Goal: Task Accomplishment & Management: Complete application form

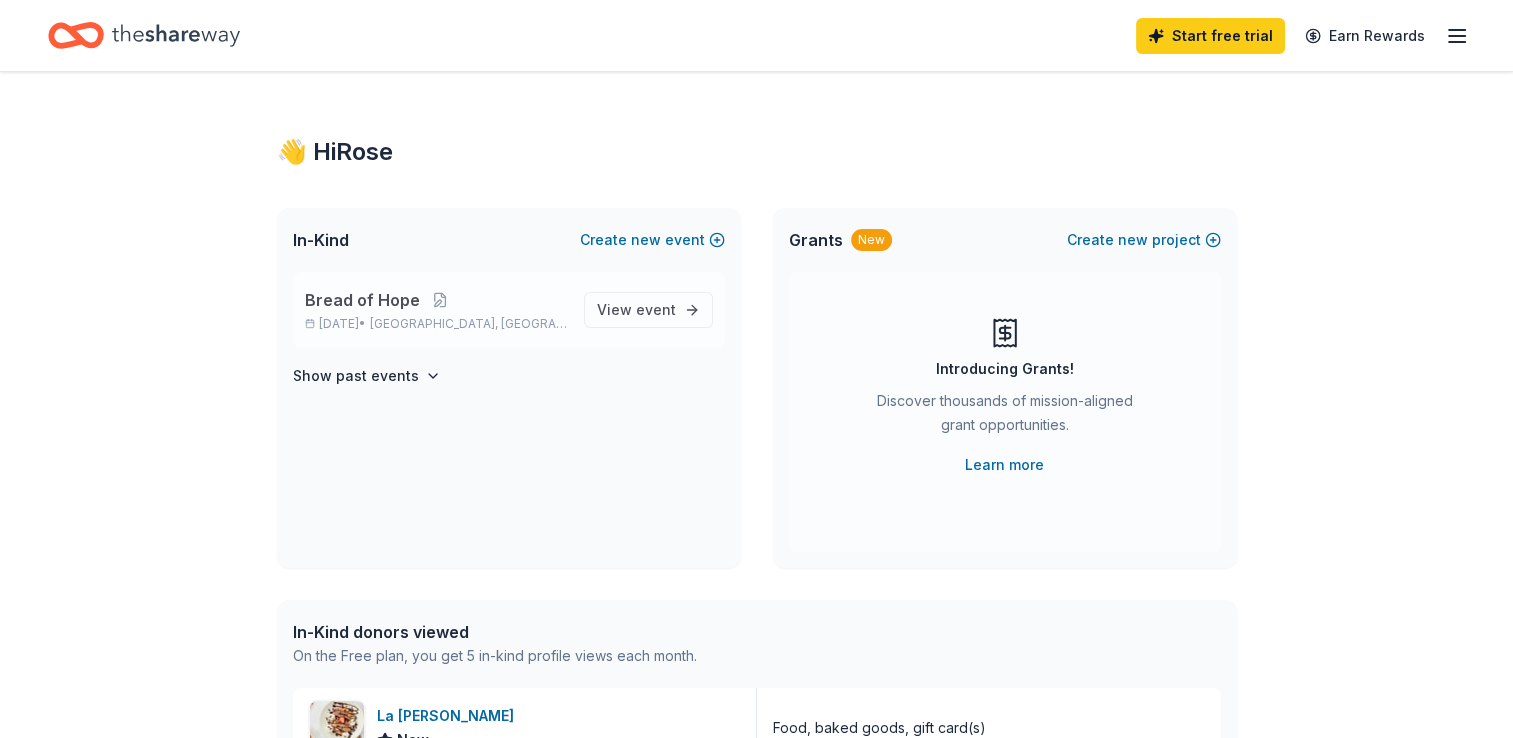
click at [373, 316] on p "[DATE] • [GEOGRAPHIC_DATA], [GEOGRAPHIC_DATA]" at bounding box center [436, 324] width 263 height 16
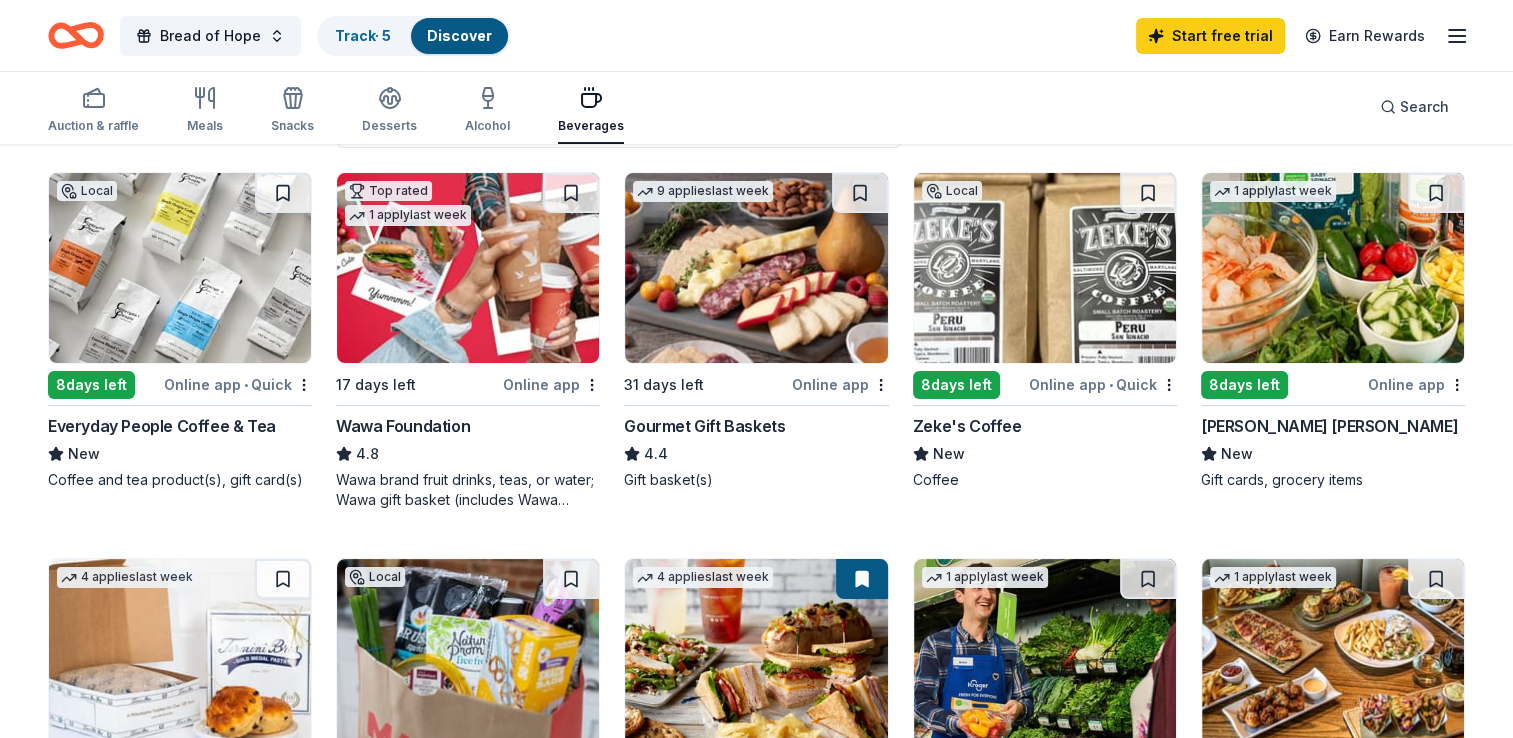
scroll to position [200, 0]
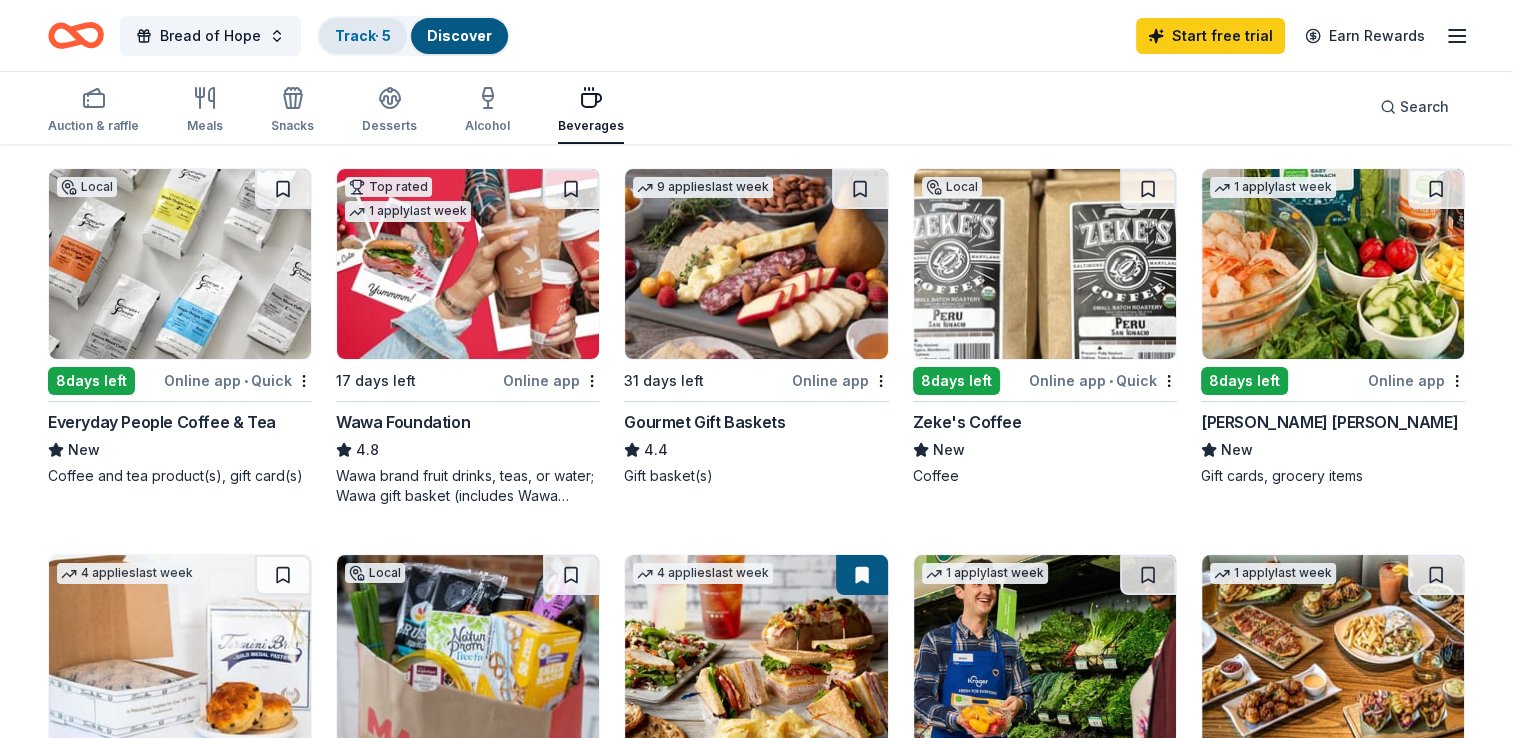
click at [359, 30] on link "Track · 5" at bounding box center [363, 35] width 56 height 17
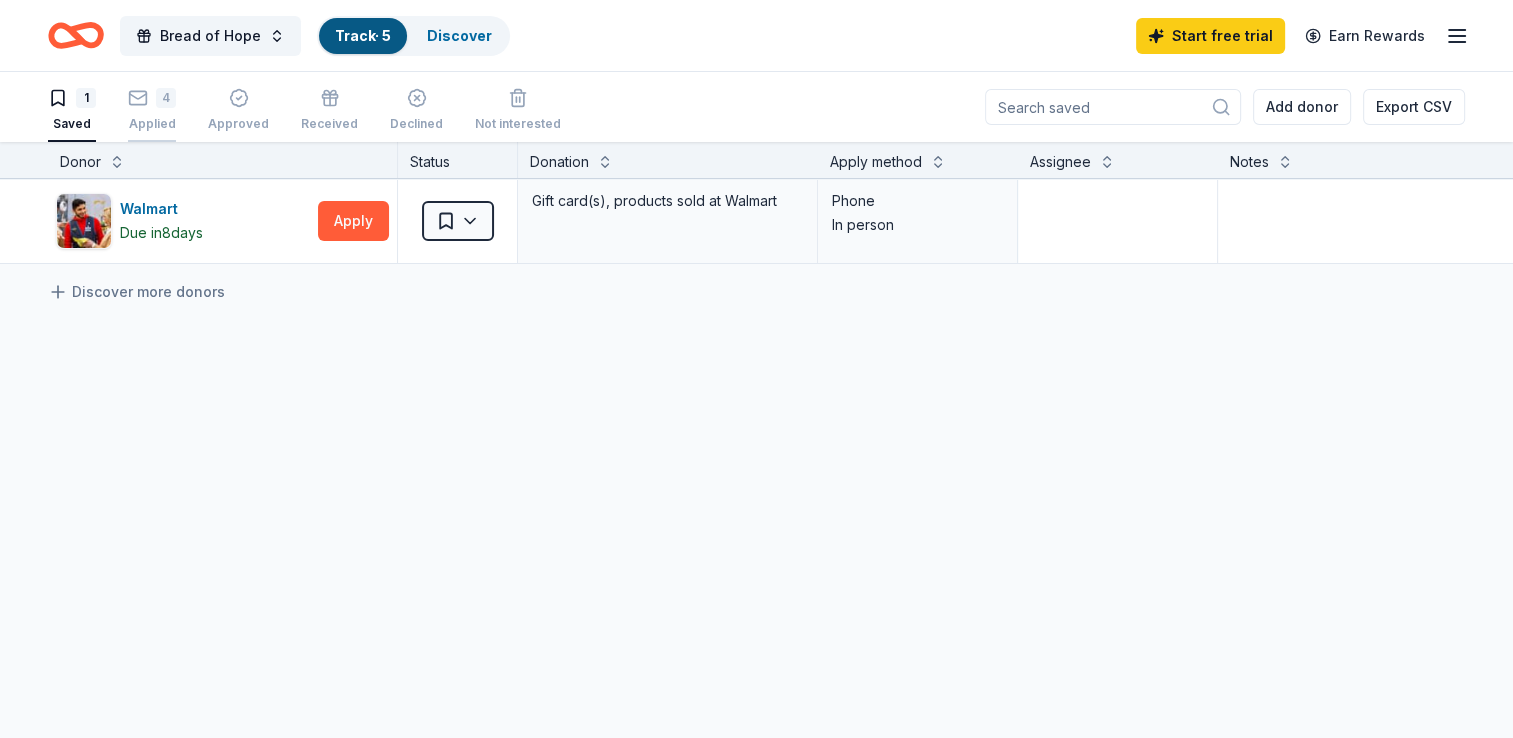
click at [138, 109] on div "4 Applied" at bounding box center [152, 110] width 48 height 44
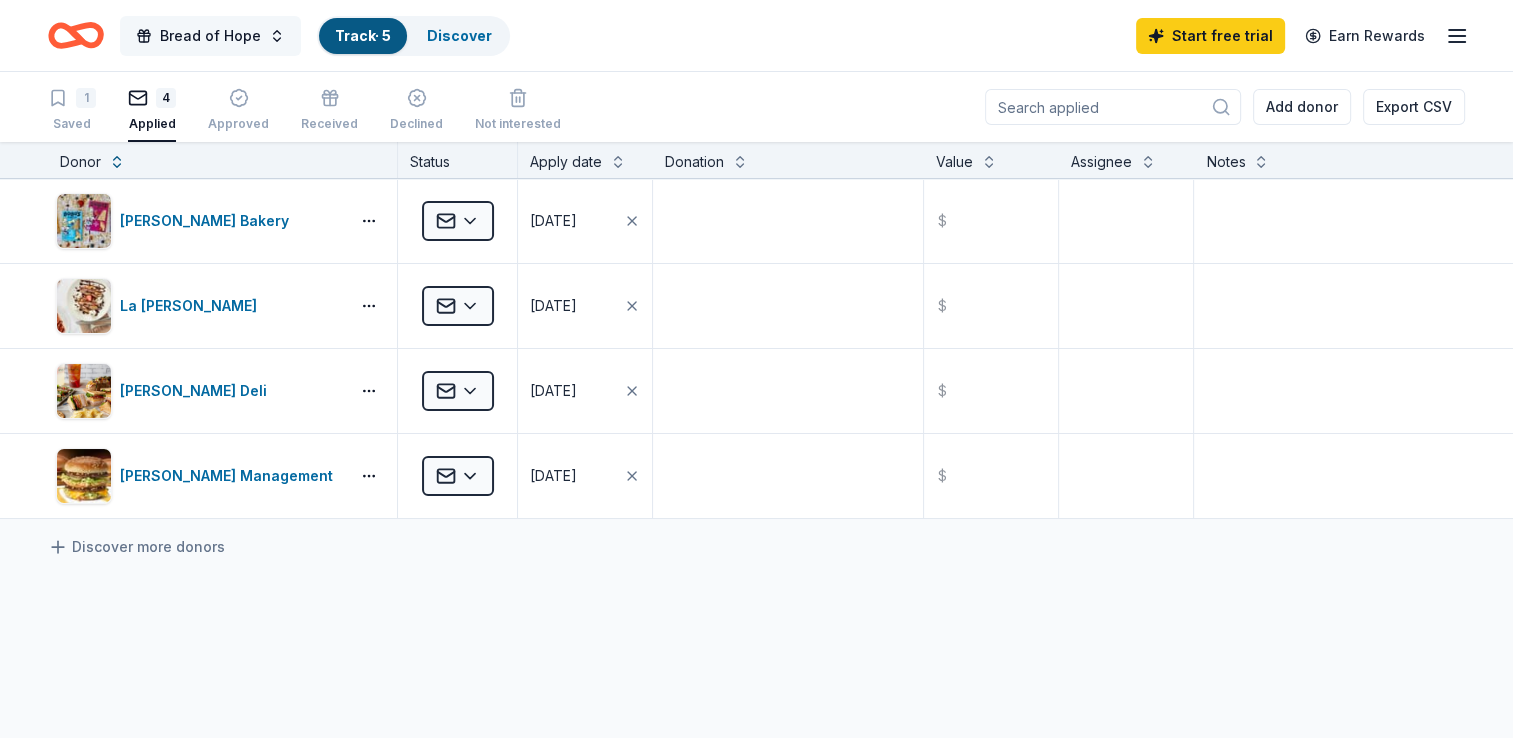
click at [193, 34] on span "Bread of Hope" at bounding box center [210, 36] width 101 height 24
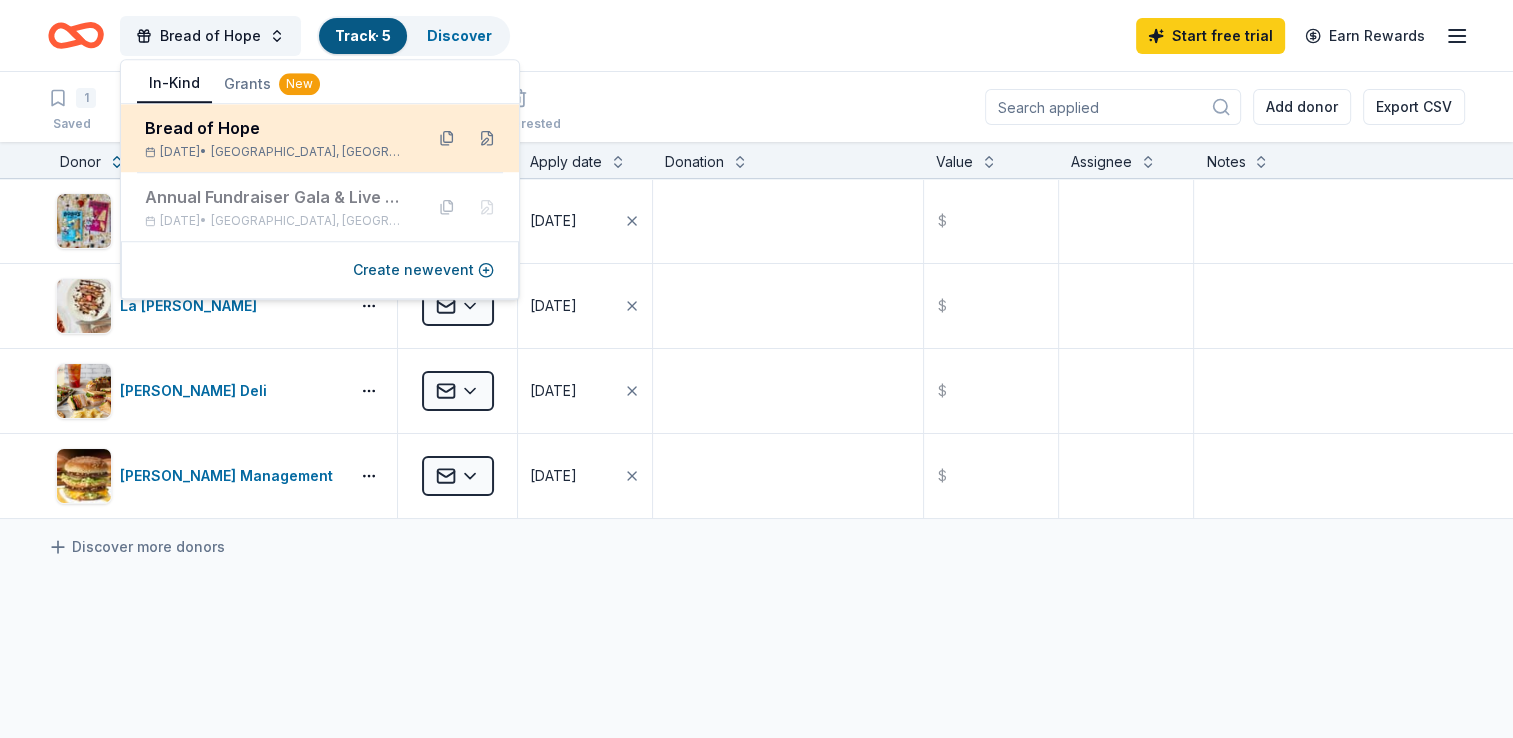
click at [212, 144] on div "[DATE] • [GEOGRAPHIC_DATA], [GEOGRAPHIC_DATA]" at bounding box center [276, 152] width 262 height 16
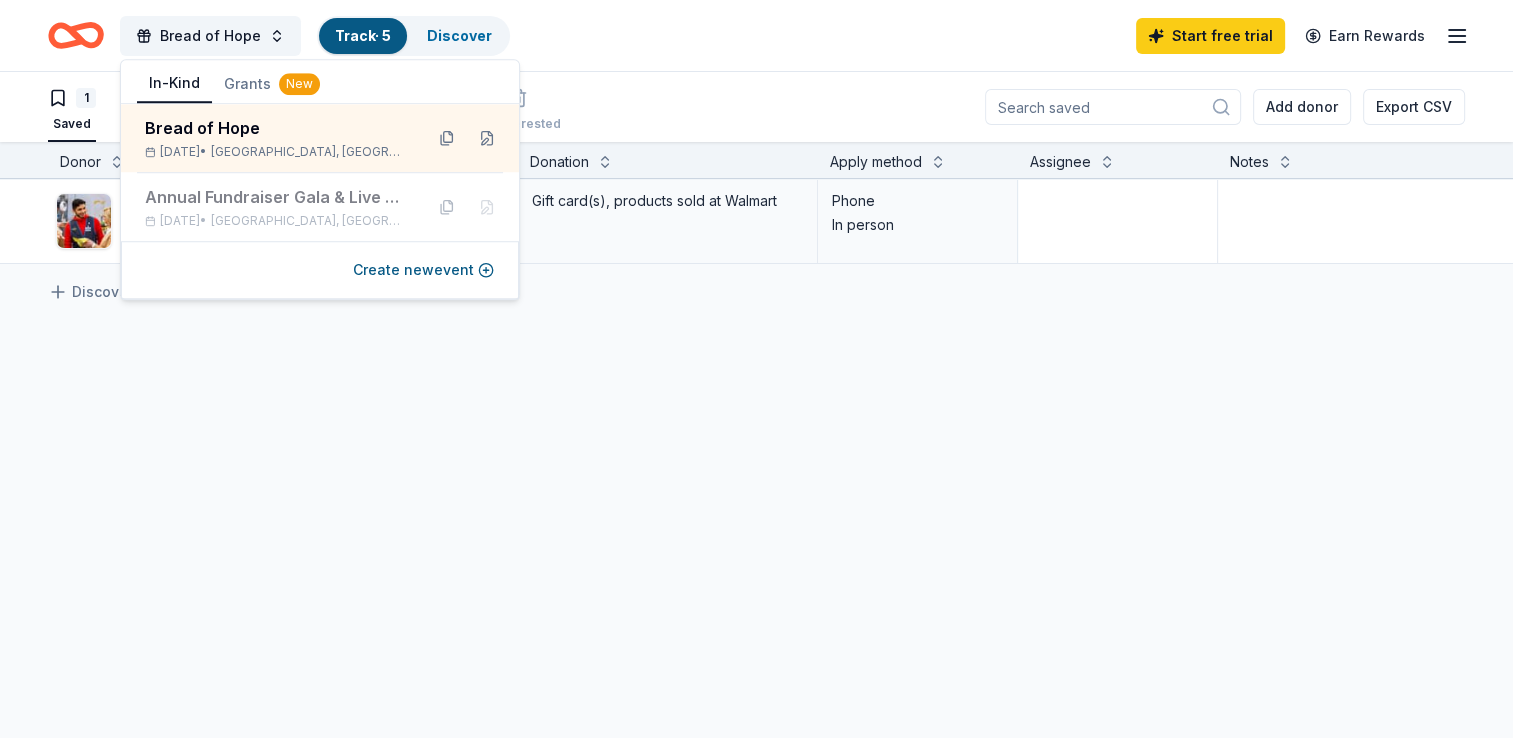
click at [635, 388] on div "Walmart Due [DATE] Apply Saved Gift card(s), products sold at Walmart Phone In …" at bounding box center [782, 409] width 1565 height 461
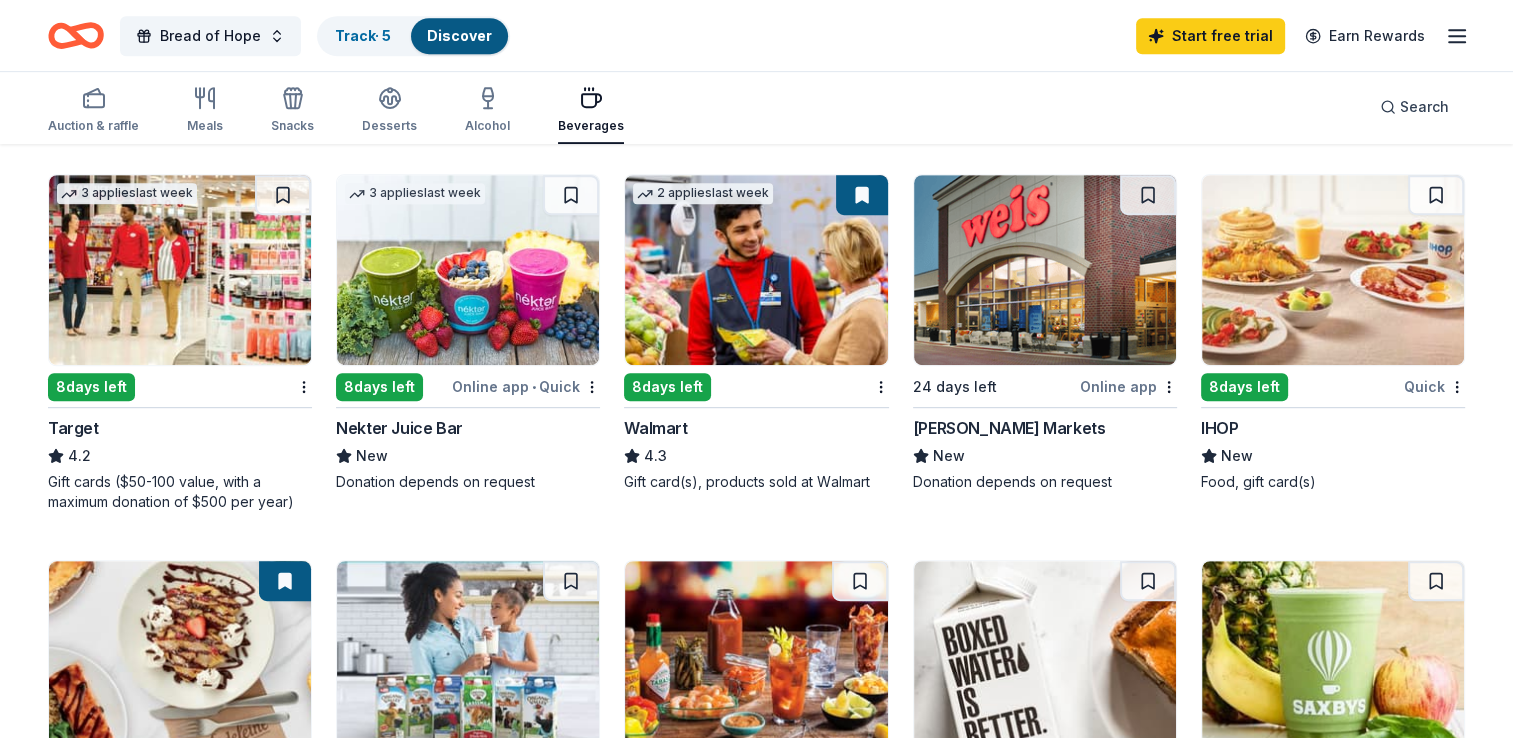
scroll to position [1000, 0]
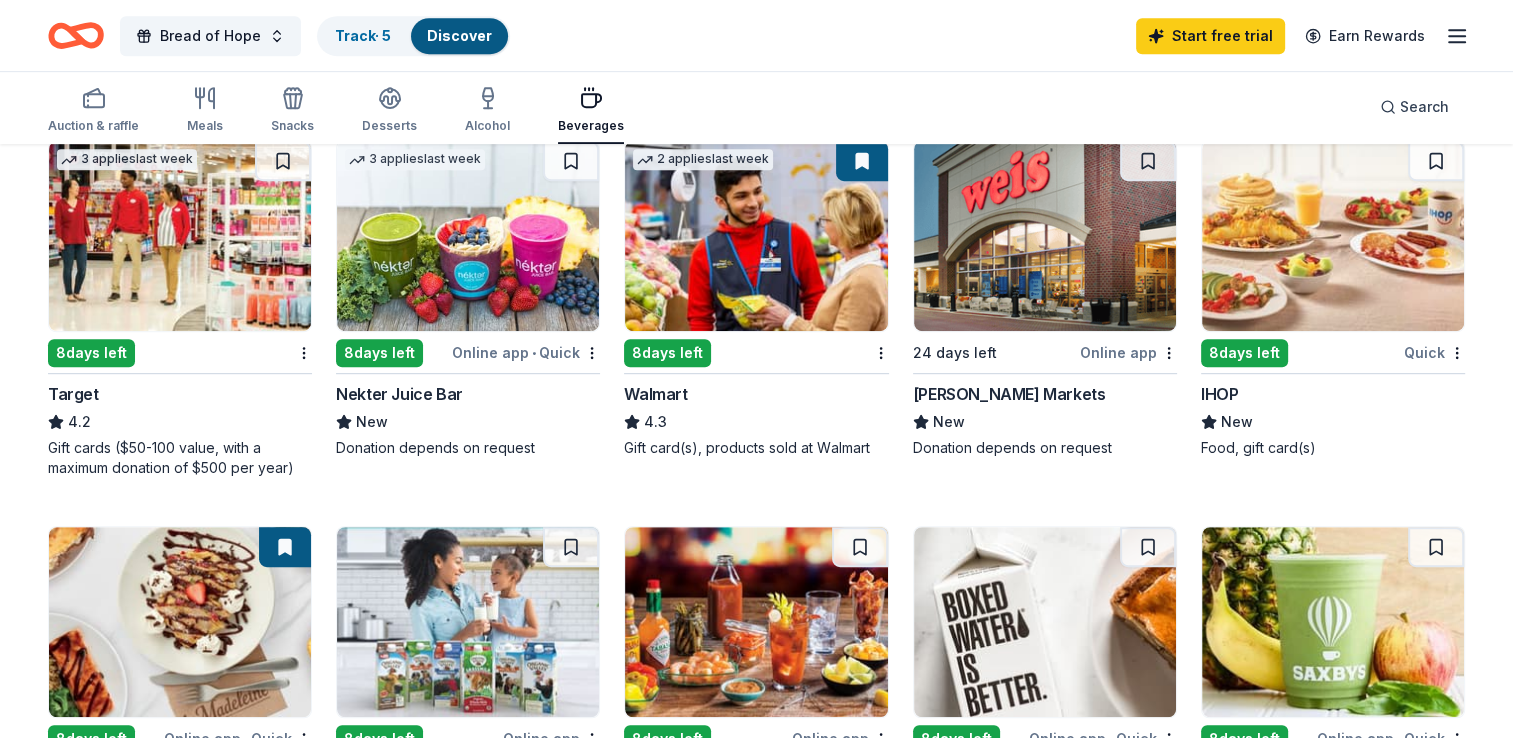
click at [1341, 294] on img at bounding box center [1333, 236] width 262 height 190
click at [356, 33] on link "Track · 6" at bounding box center [363, 35] width 57 height 17
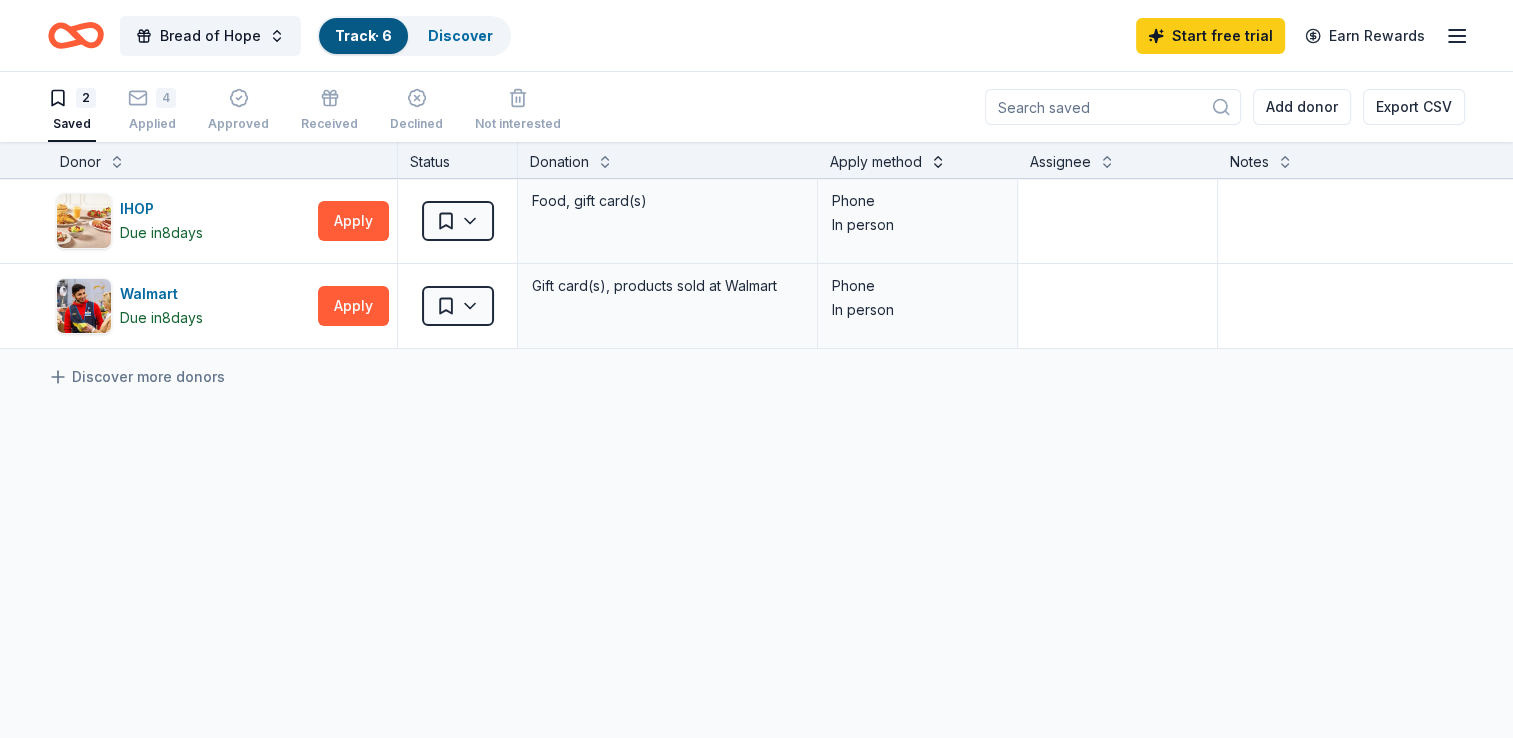
click at [938, 164] on button at bounding box center [938, 160] width 16 height 20
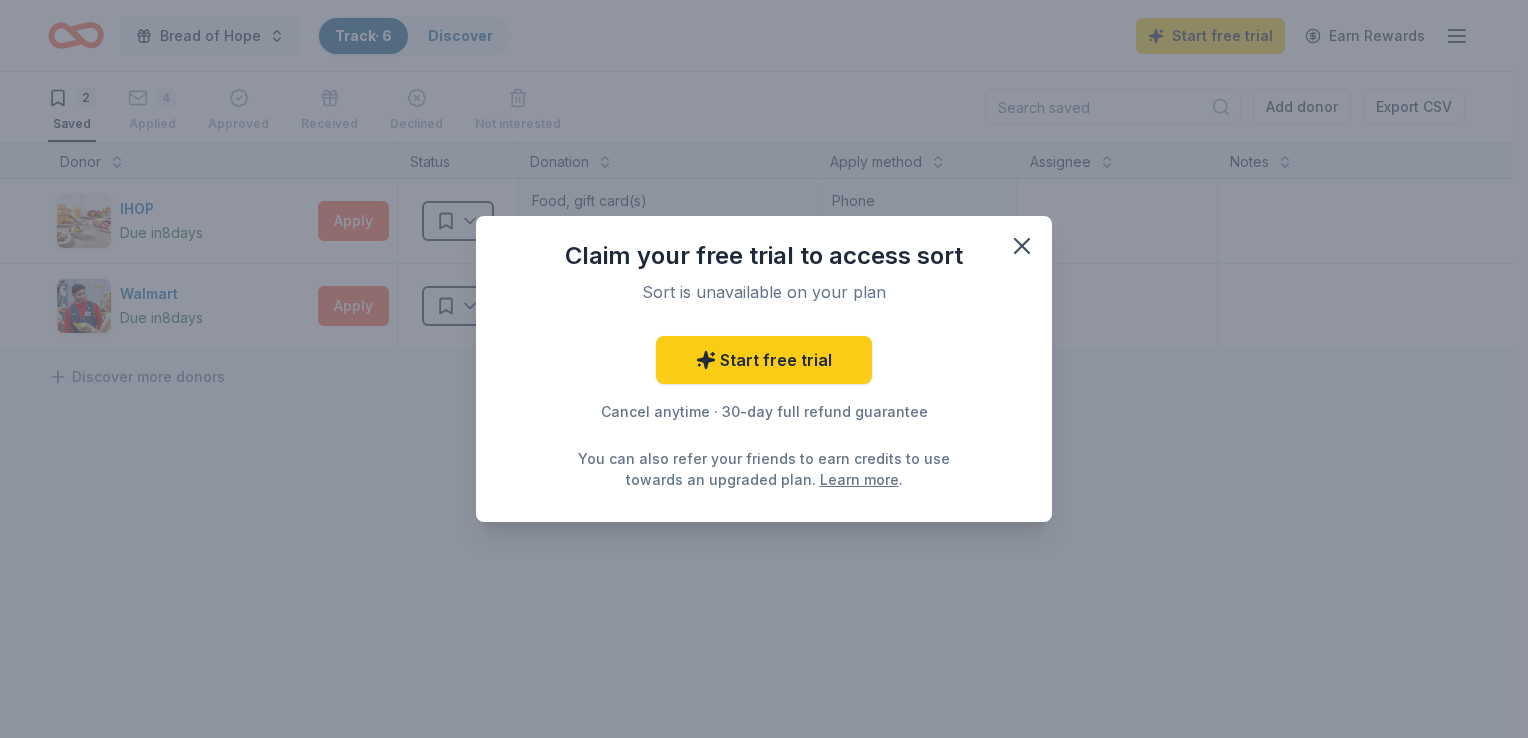
click at [870, 94] on div "Claim your free trial to access sort Sort is unavailable on your plan Start fre…" at bounding box center [764, 369] width 1528 height 738
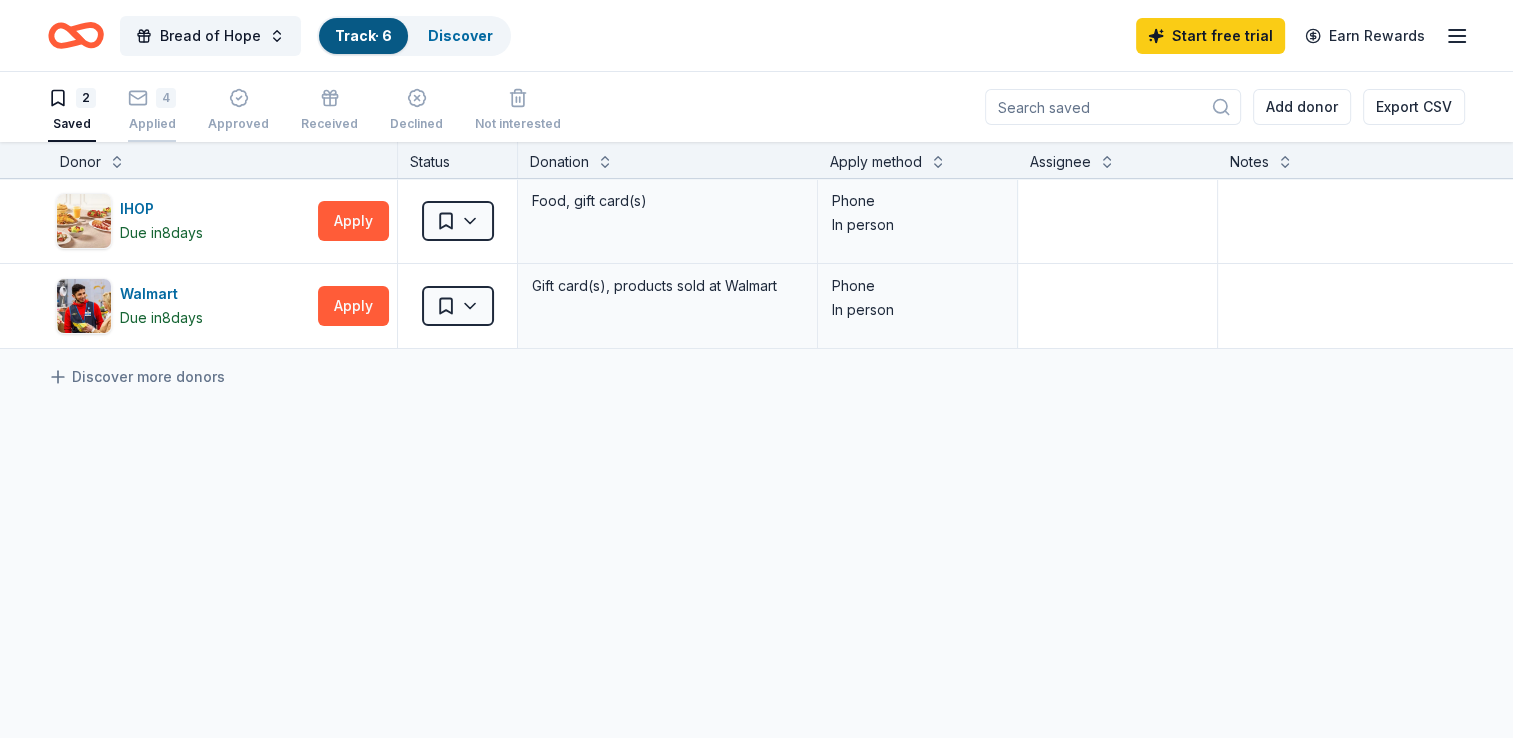
click at [160, 109] on div "4 Applied" at bounding box center [152, 110] width 48 height 44
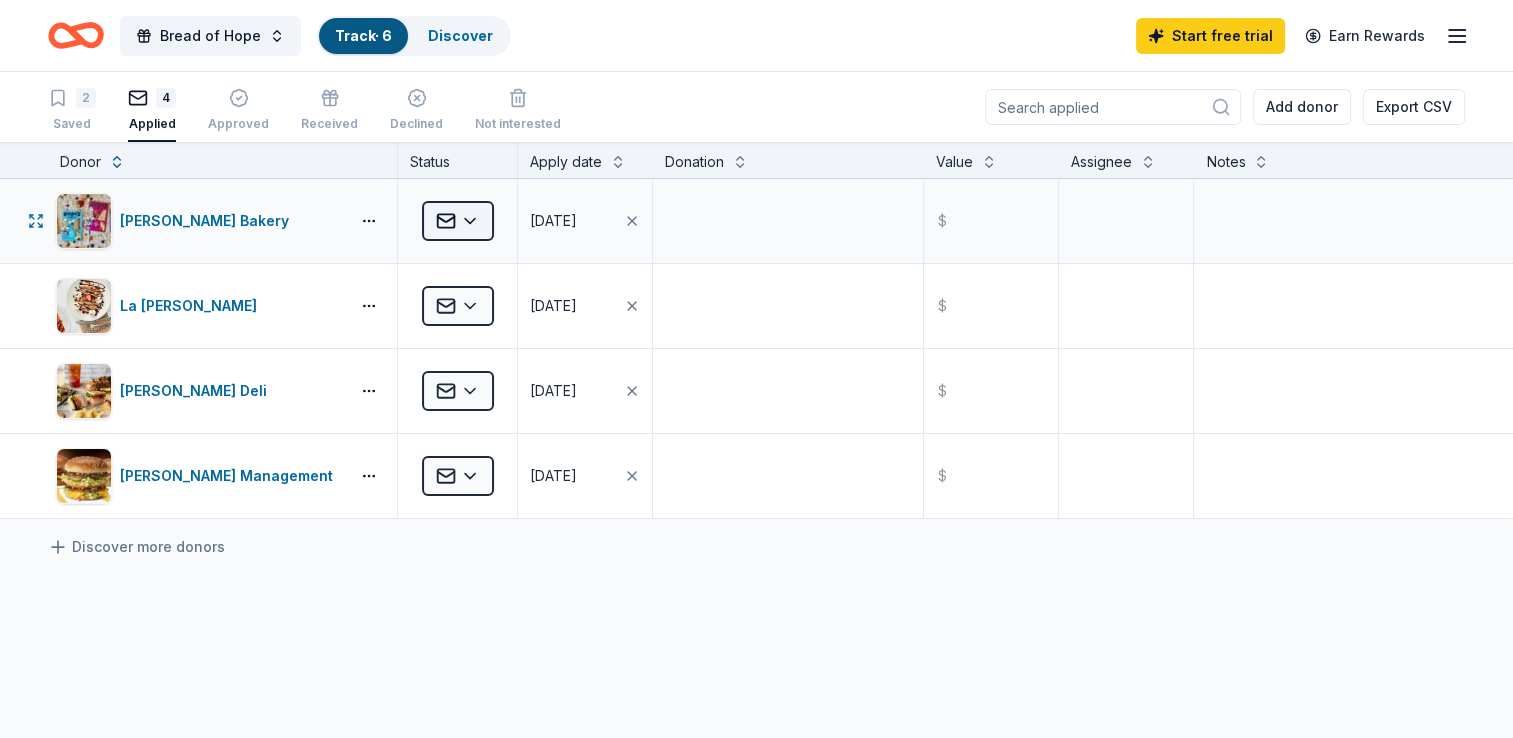
click at [466, 222] on html "Bread of Hope Track · 6 Discover Start free trial Earn Rewards 2 Saved 4 Applie…" at bounding box center [756, 369] width 1513 height 738
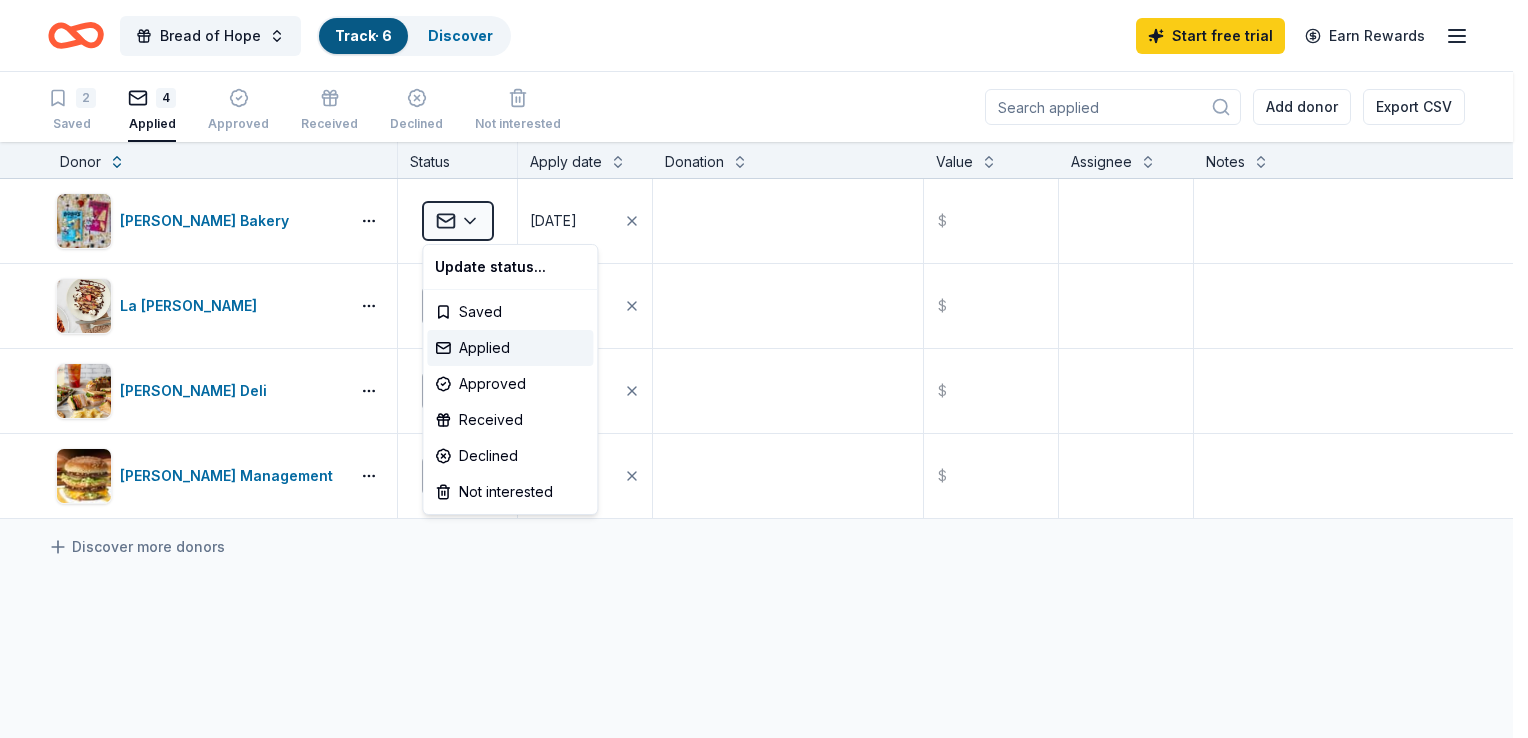
click at [659, 66] on html "Bread of Hope Track · 6 Discover Start free trial Earn Rewards 2 Saved 4 Applie…" at bounding box center [764, 369] width 1528 height 738
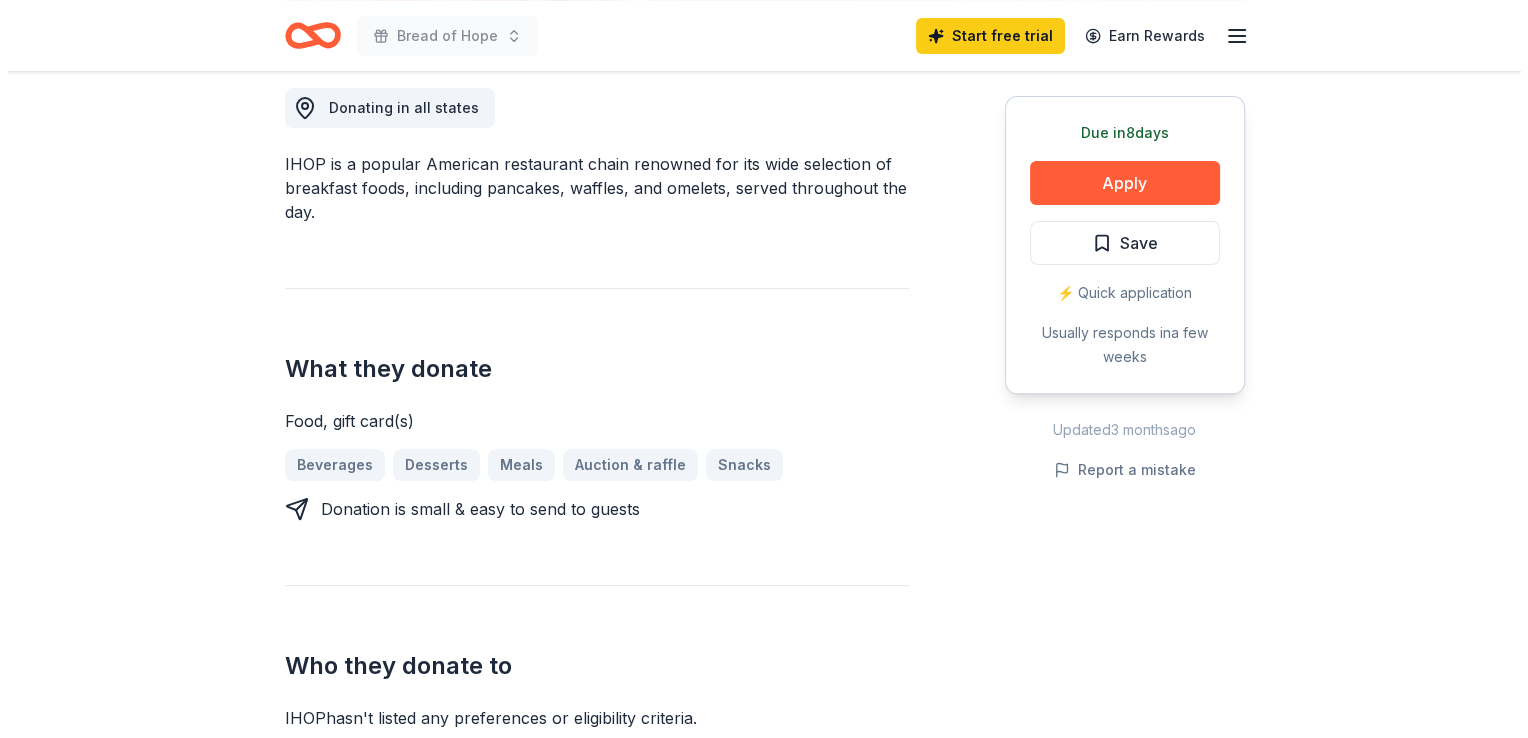
scroll to position [600, 0]
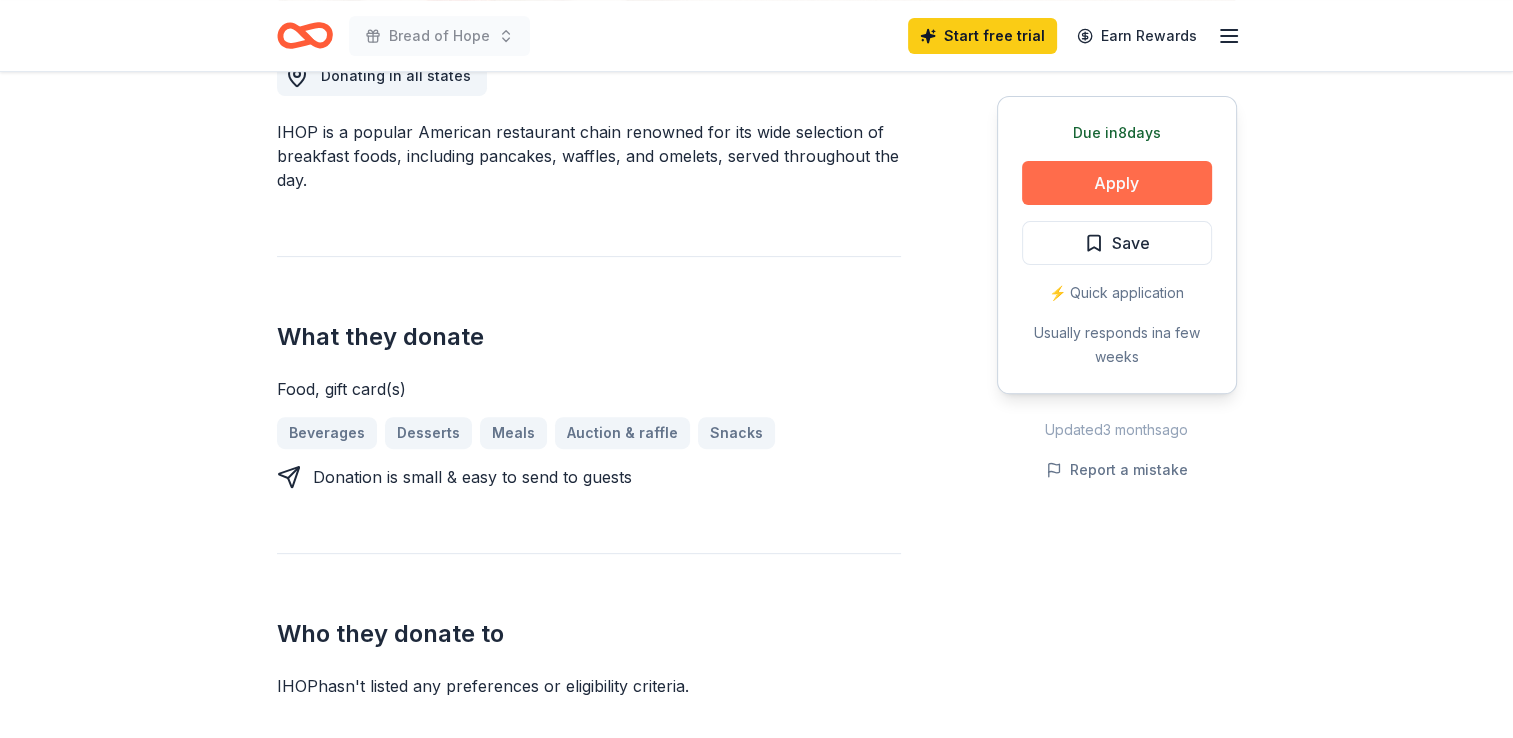
click at [1113, 182] on button "Apply" at bounding box center [1117, 183] width 190 height 44
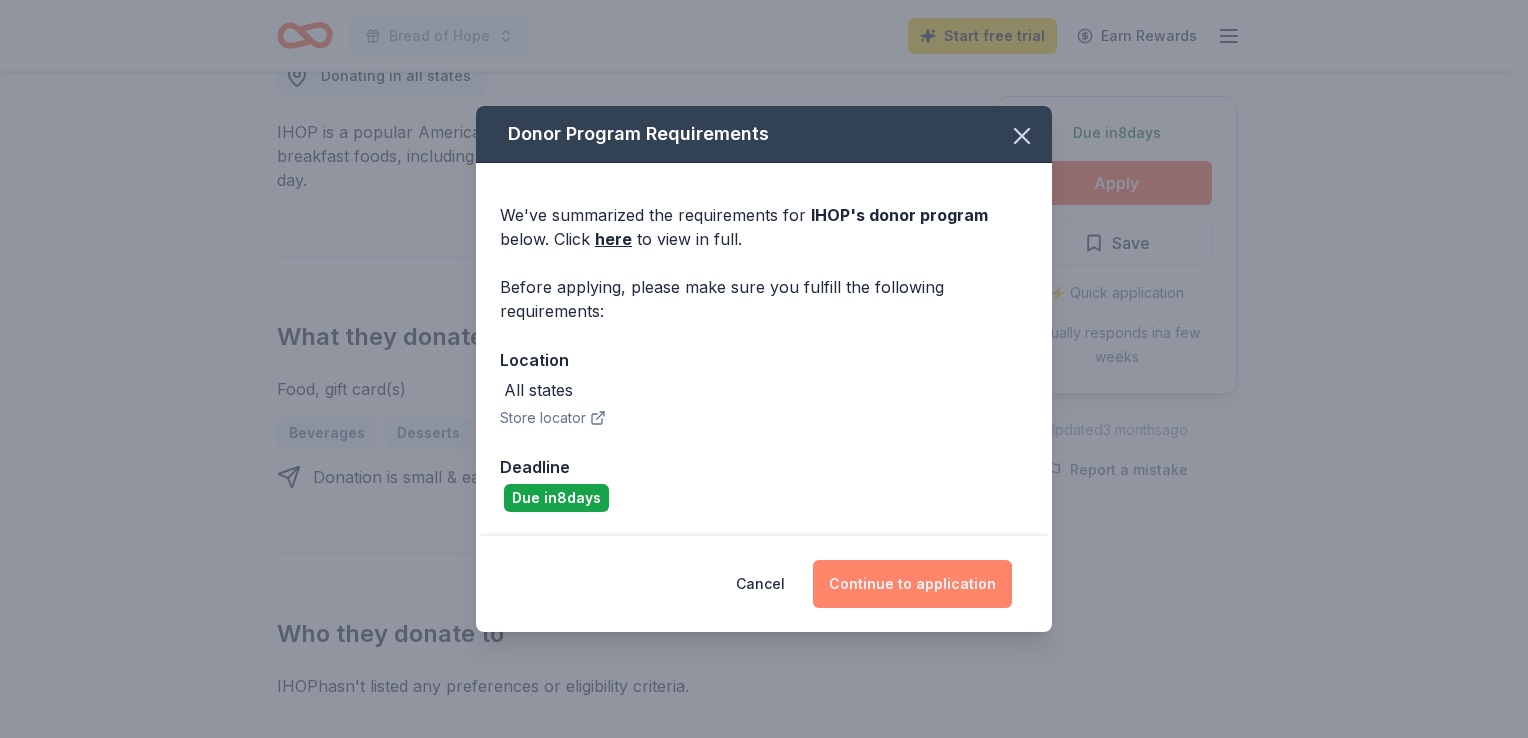
click at [917, 579] on button "Continue to application" at bounding box center [912, 584] width 199 height 48
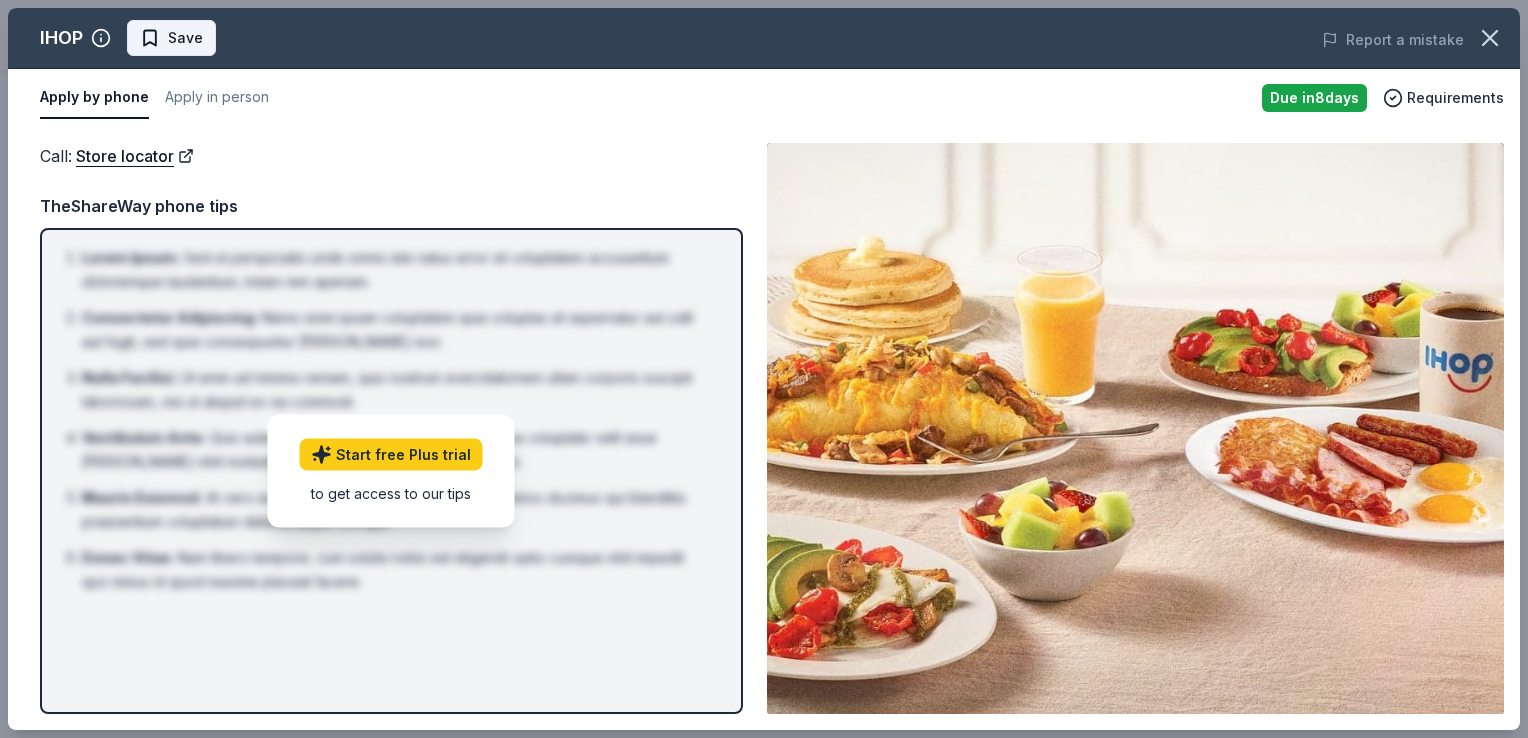
click at [180, 36] on span "Save" at bounding box center [185, 38] width 35 height 24
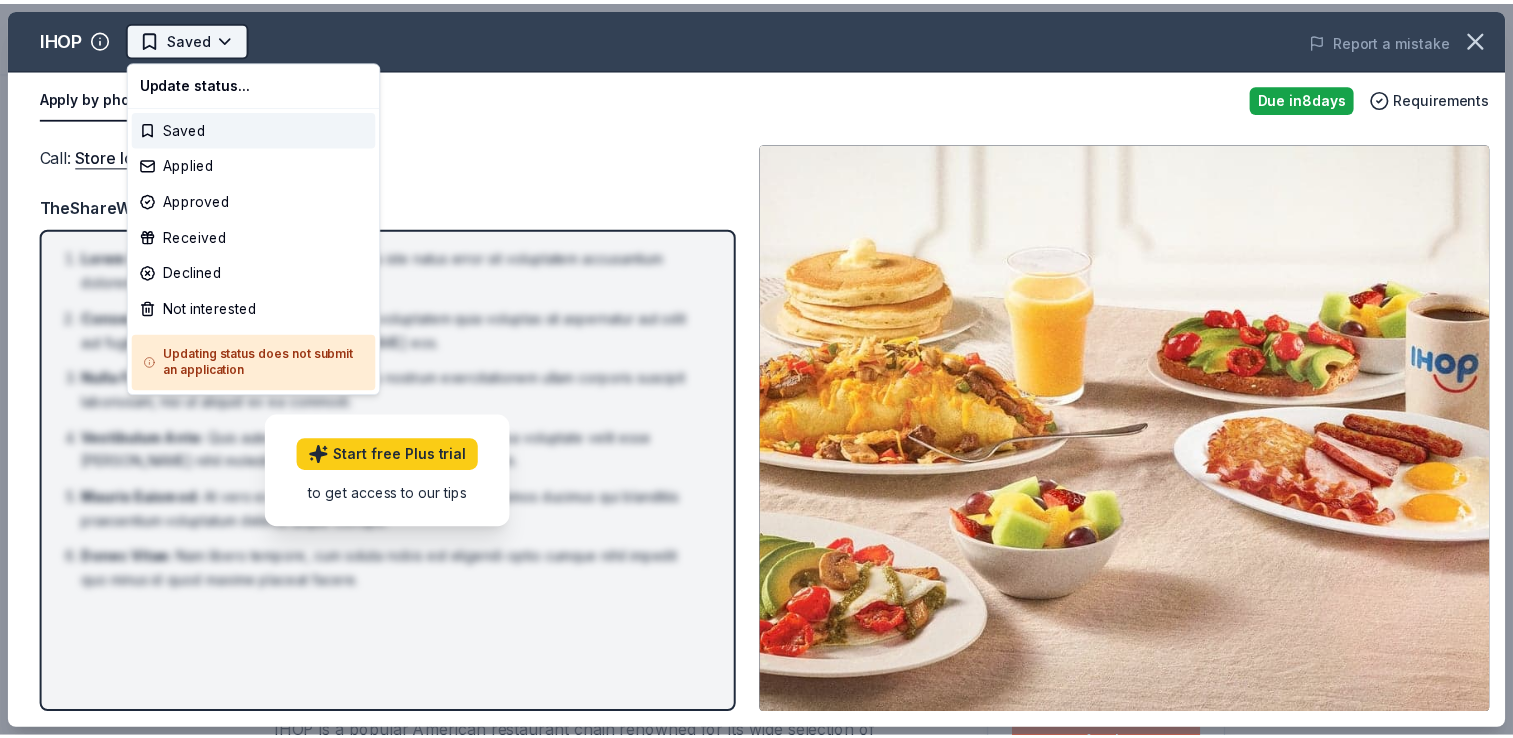
scroll to position [0, 0]
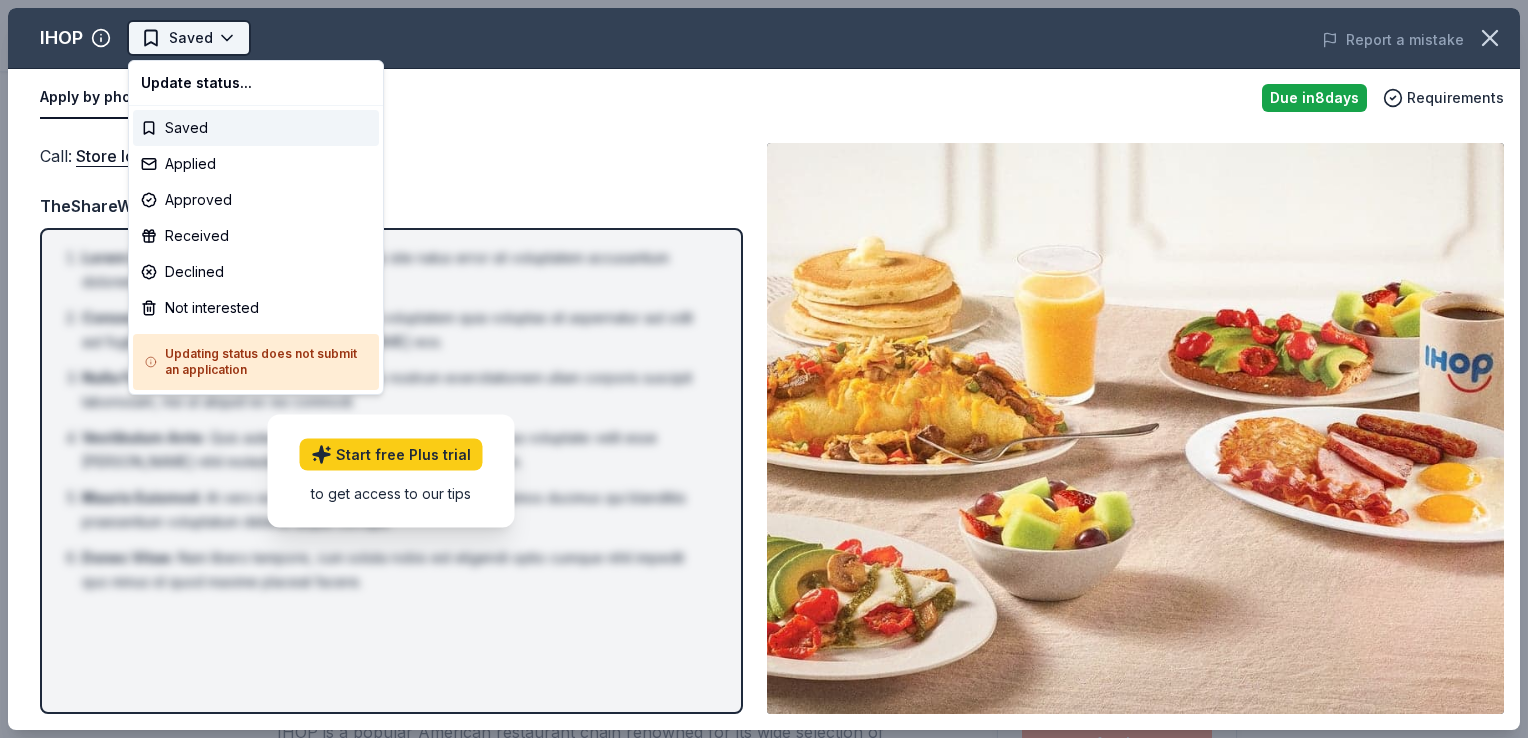
click at [189, 34] on html "Bread of Hope Saved Apply Due in 8 days Share IHOP New • 2 reviews approval rat…" at bounding box center [764, 369] width 1528 height 738
click at [496, 108] on html "Bread of Hope Saved Apply Due in 8 days Share IHOP New • 2 reviews approval rat…" at bounding box center [764, 369] width 1528 height 738
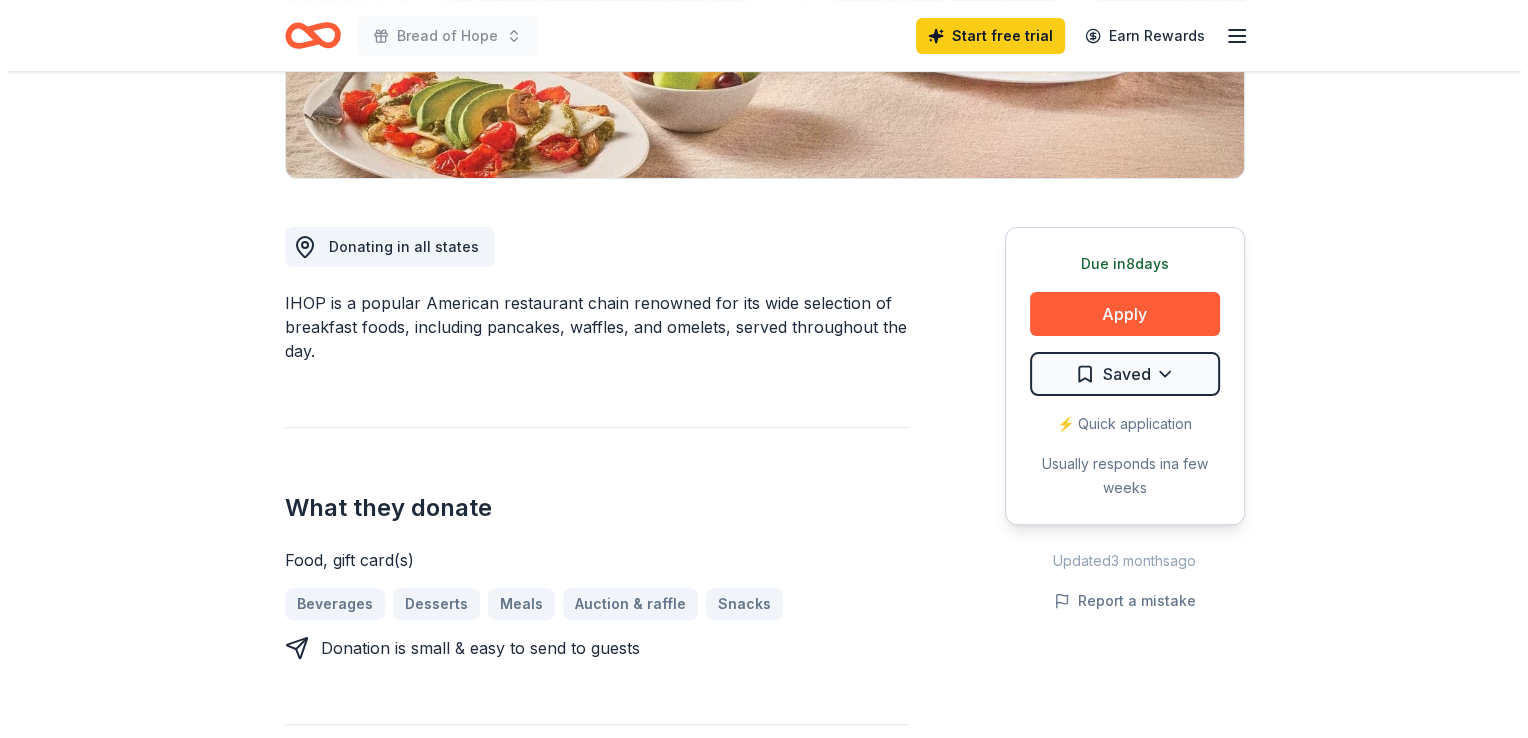
scroll to position [400, 0]
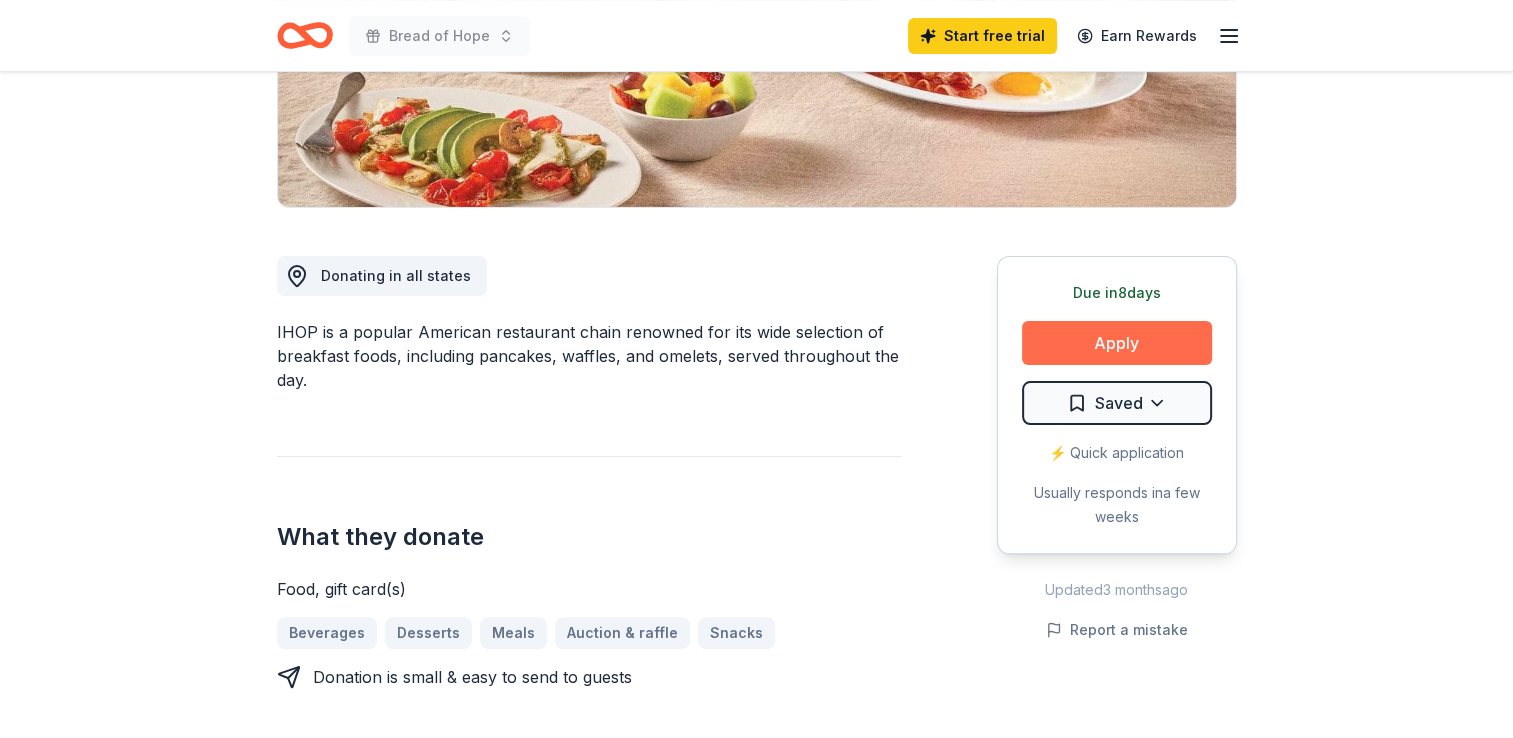
click at [1100, 341] on button "Apply" at bounding box center [1117, 343] width 190 height 44
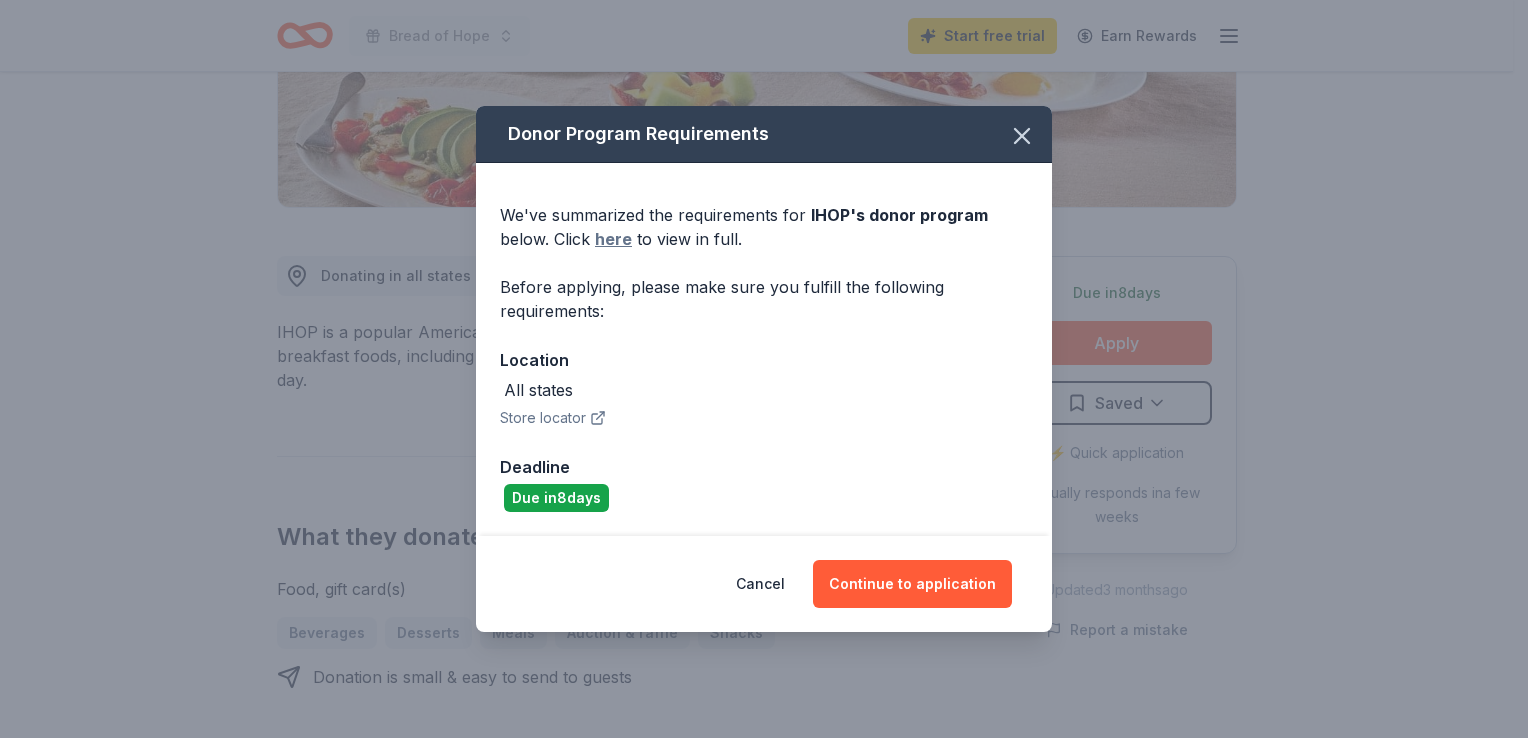
click at [612, 238] on link "here" at bounding box center [613, 239] width 37 height 24
click at [888, 583] on button "Continue to application" at bounding box center [912, 584] width 199 height 48
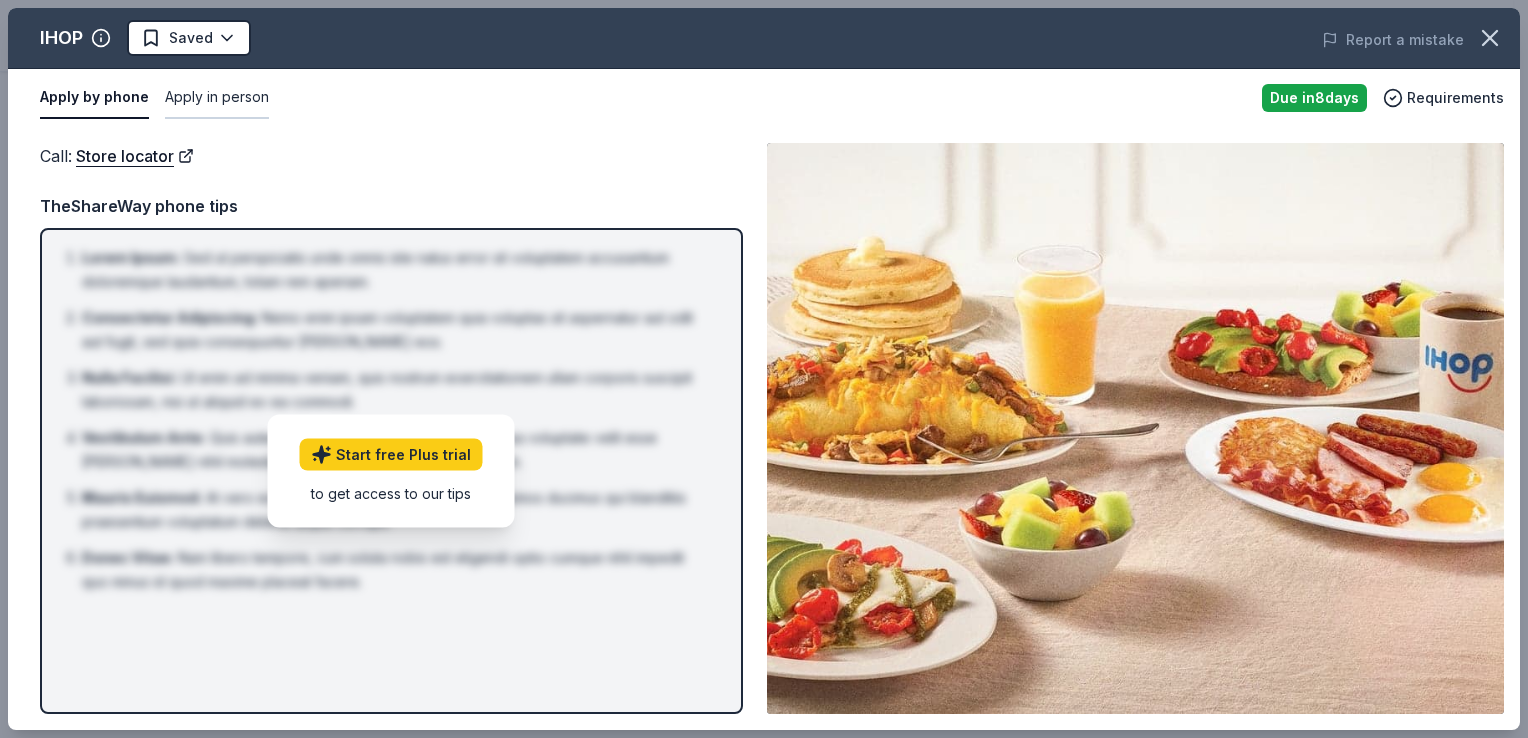
click at [223, 94] on button "Apply in person" at bounding box center [217, 98] width 104 height 42
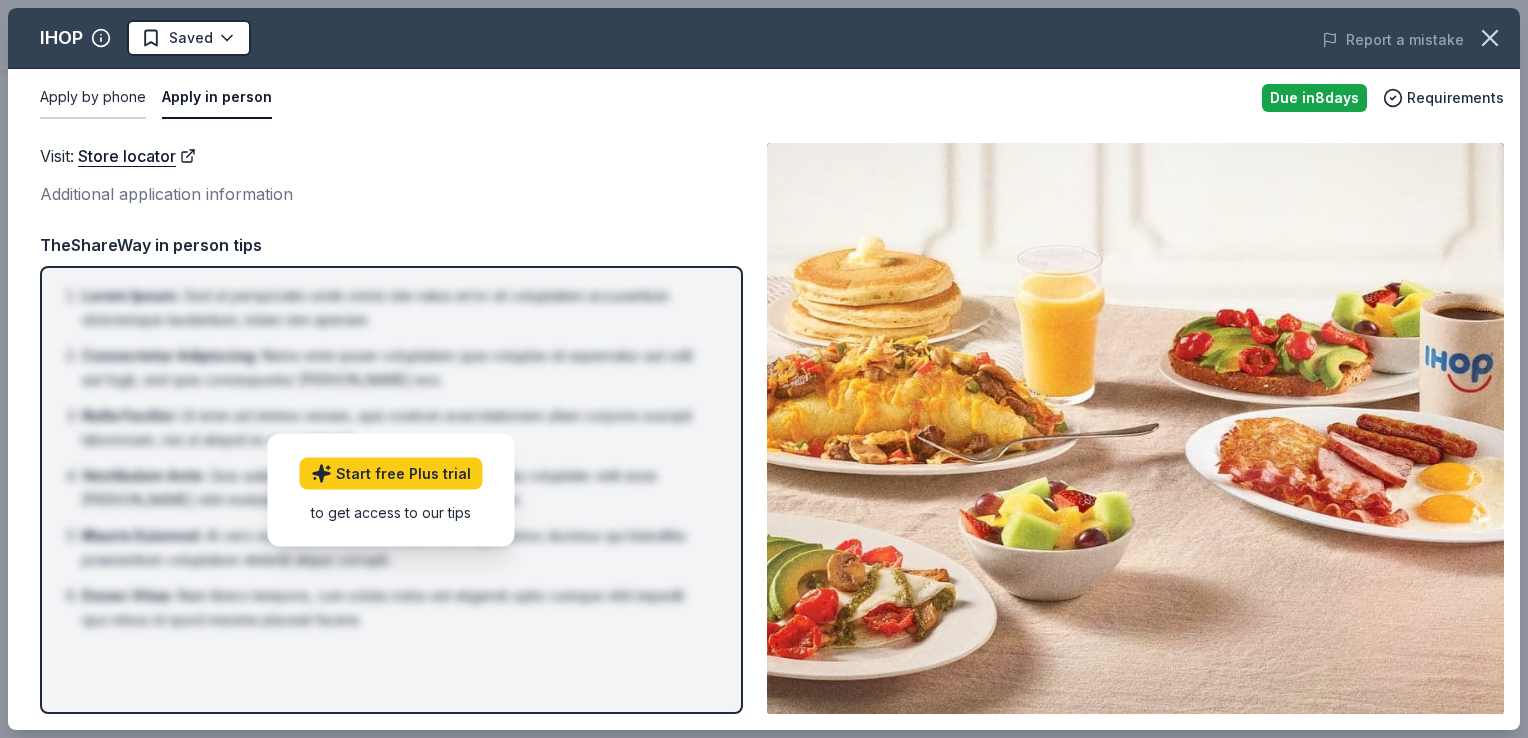
click at [82, 95] on button "Apply by phone" at bounding box center [93, 98] width 106 height 42
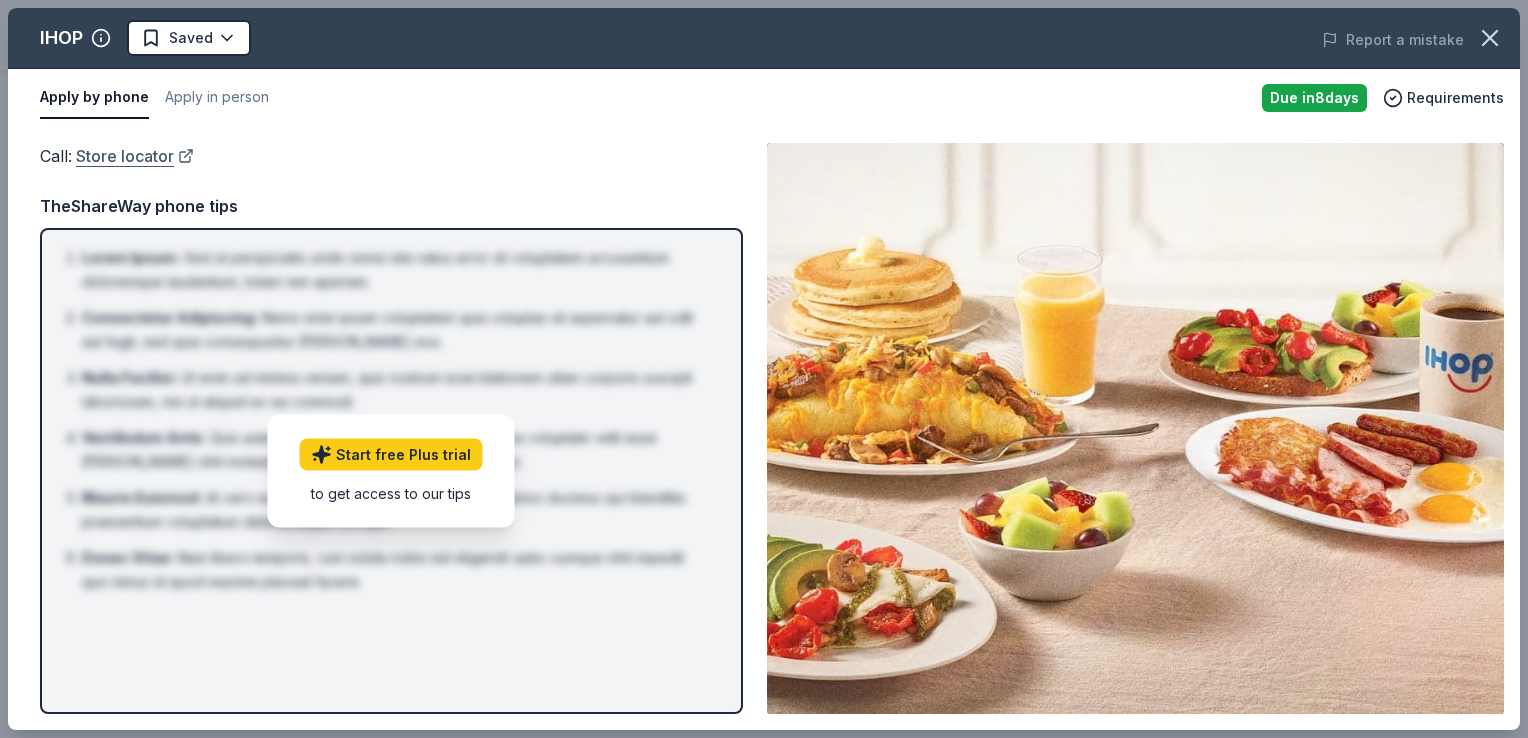
click at [121, 159] on link "Store locator" at bounding box center [135, 156] width 118 height 26
click at [1443, 94] on span "Requirements" at bounding box center [1455, 98] width 97 height 24
click at [419, 138] on div "Call : Store locator Call : Store locator TheShareWay phone tips Lorem Ipsum : …" at bounding box center [764, 428] width 1512 height 603
click at [420, 138] on div "Call : Store locator Call : Store locator TheShareWay phone tips Lorem Ipsum : …" at bounding box center [764, 428] width 1512 height 603
click at [190, 98] on button "Apply in person" at bounding box center [217, 98] width 104 height 42
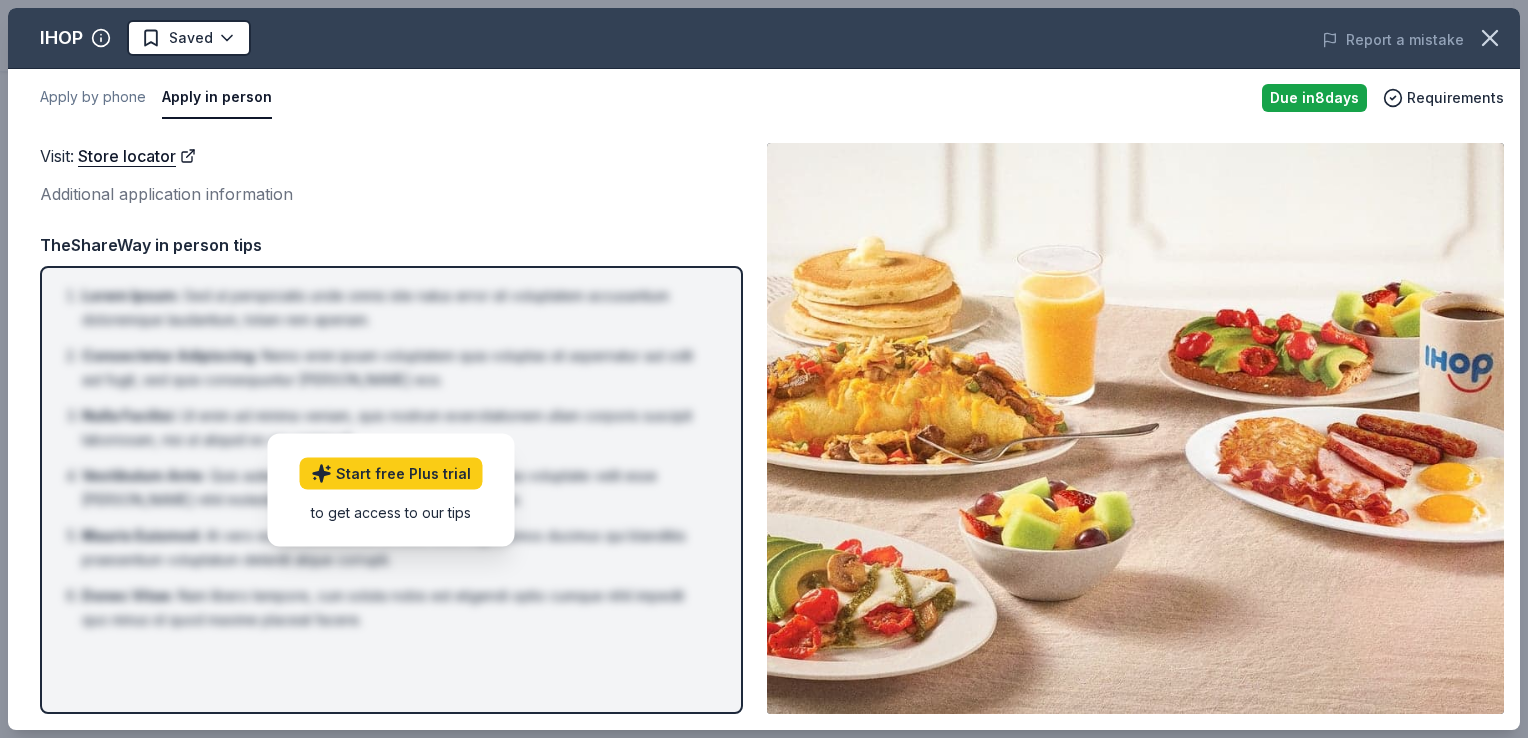
click at [244, 234] on div "TheShareWay in person tips" at bounding box center [391, 245] width 703 height 26
click at [48, 190] on div "Additional application information" at bounding box center [391, 194] width 703 height 26
click at [47, 102] on button "Apply by phone" at bounding box center [93, 98] width 106 height 42
